Goal: Task Accomplishment & Management: Use online tool/utility

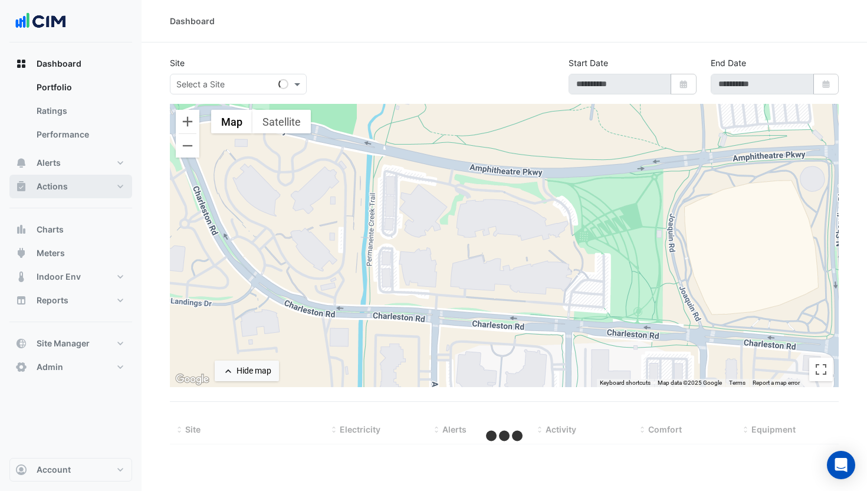
click at [86, 194] on button "Actions" at bounding box center [70, 187] width 123 height 24
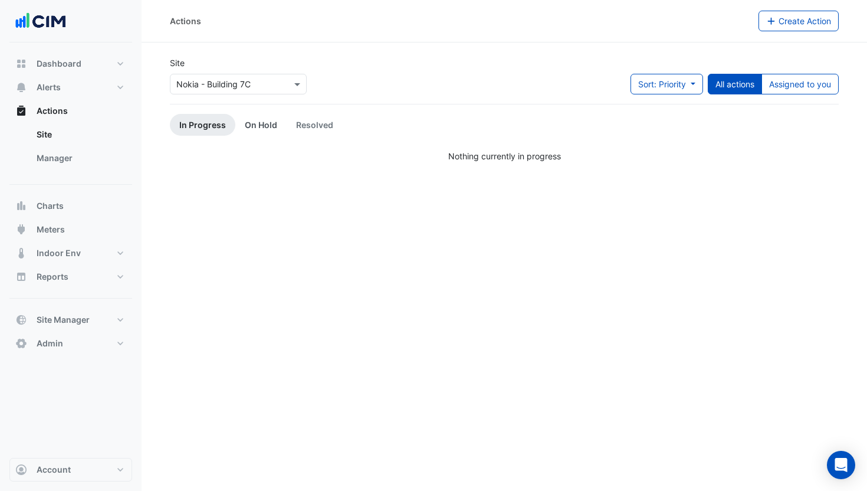
click at [262, 128] on link "On Hold" at bounding box center [260, 125] width 51 height 22
click at [318, 124] on link "Resolved" at bounding box center [315, 125] width 56 height 22
click at [94, 157] on link "Manager" at bounding box center [79, 158] width 105 height 24
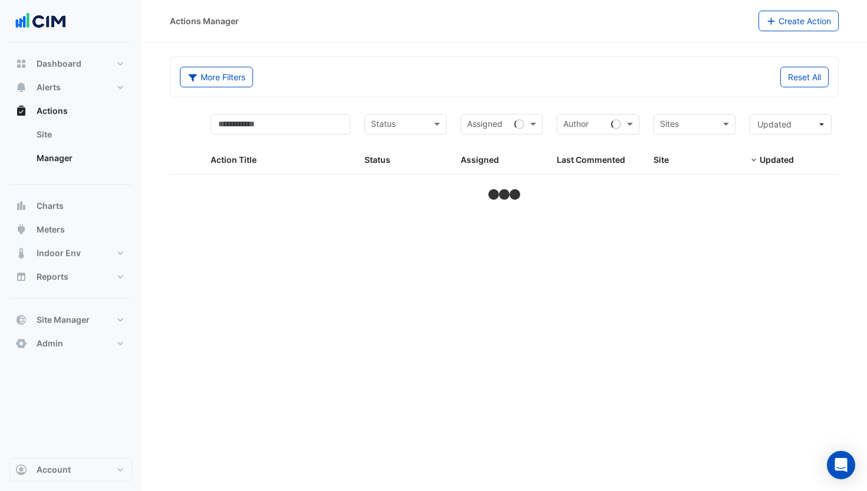
click at [583, 83] on div "Reset All" at bounding box center [669, 77] width 331 height 21
select select "***"
